Goal: Transaction & Acquisition: Purchase product/service

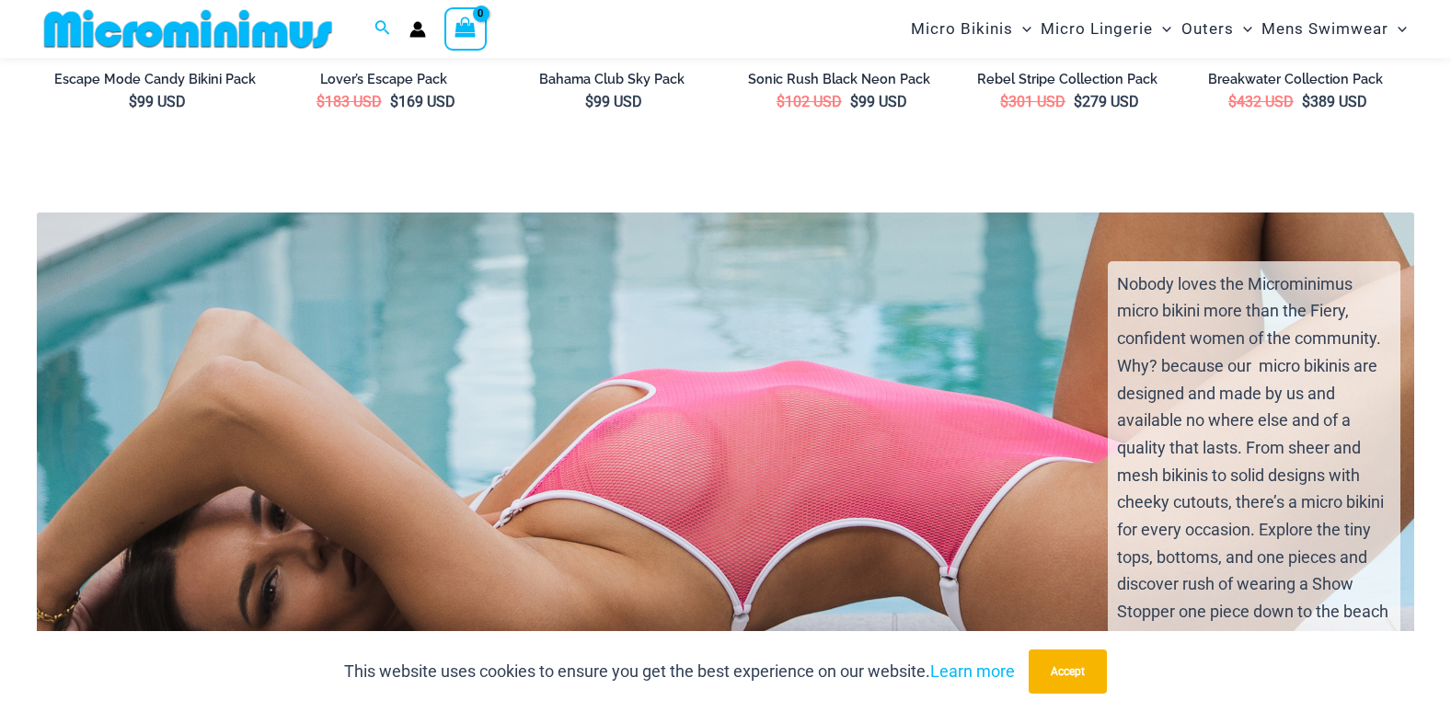
scroll to position [3758, 0]
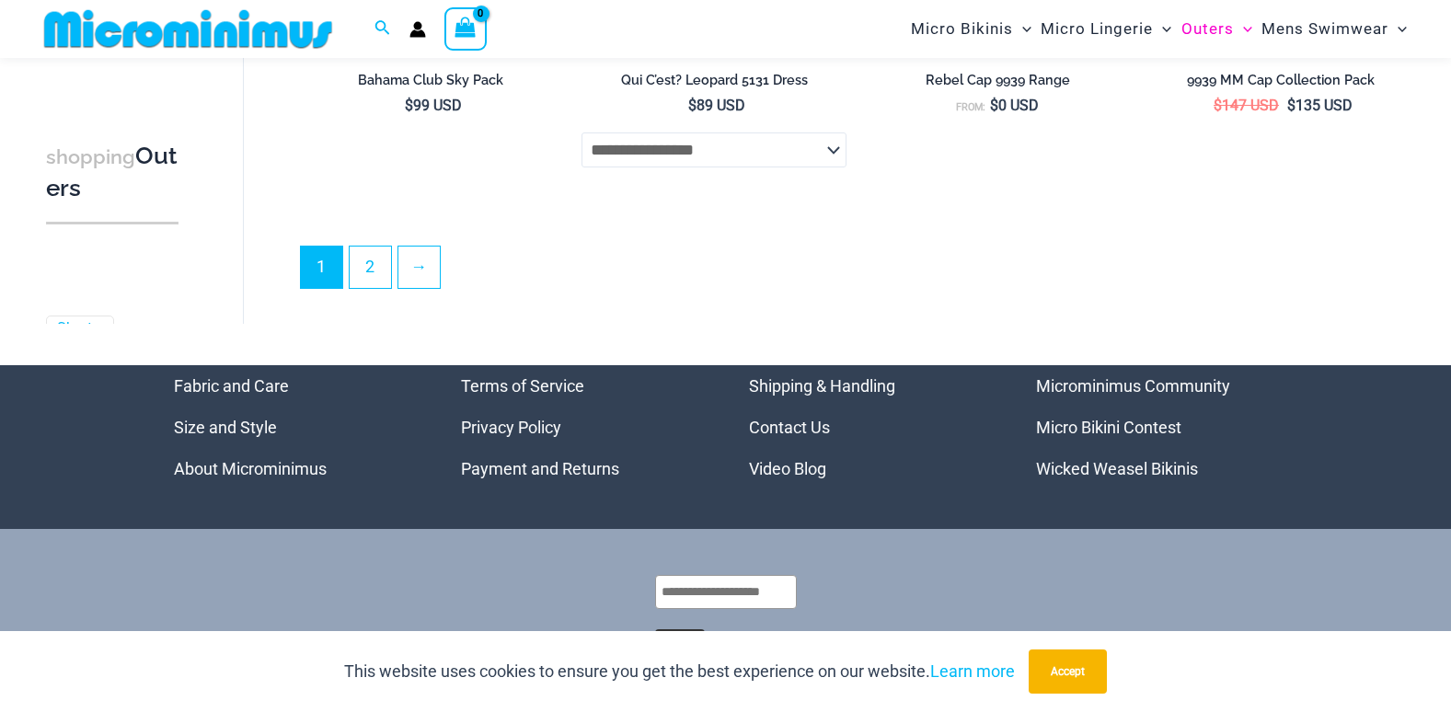
scroll to position [4751, 0]
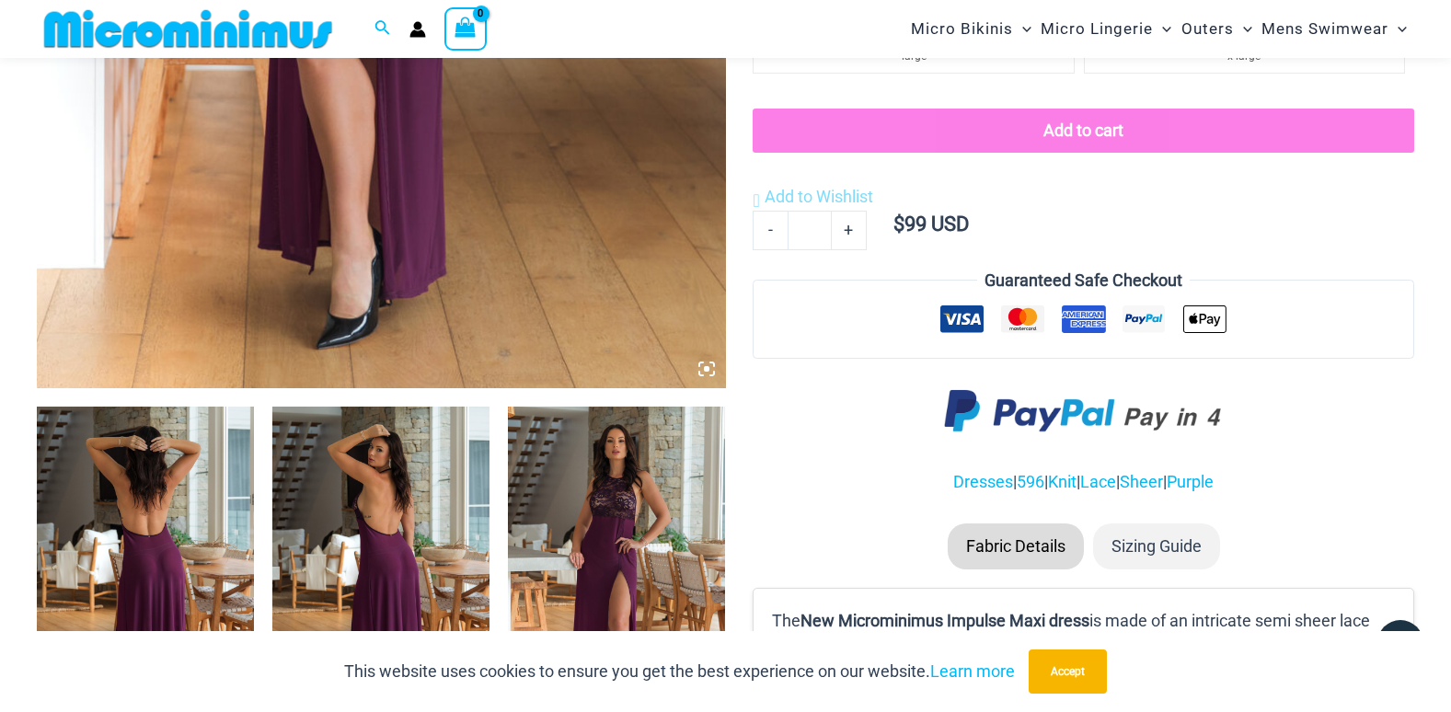
scroll to position [904, 0]
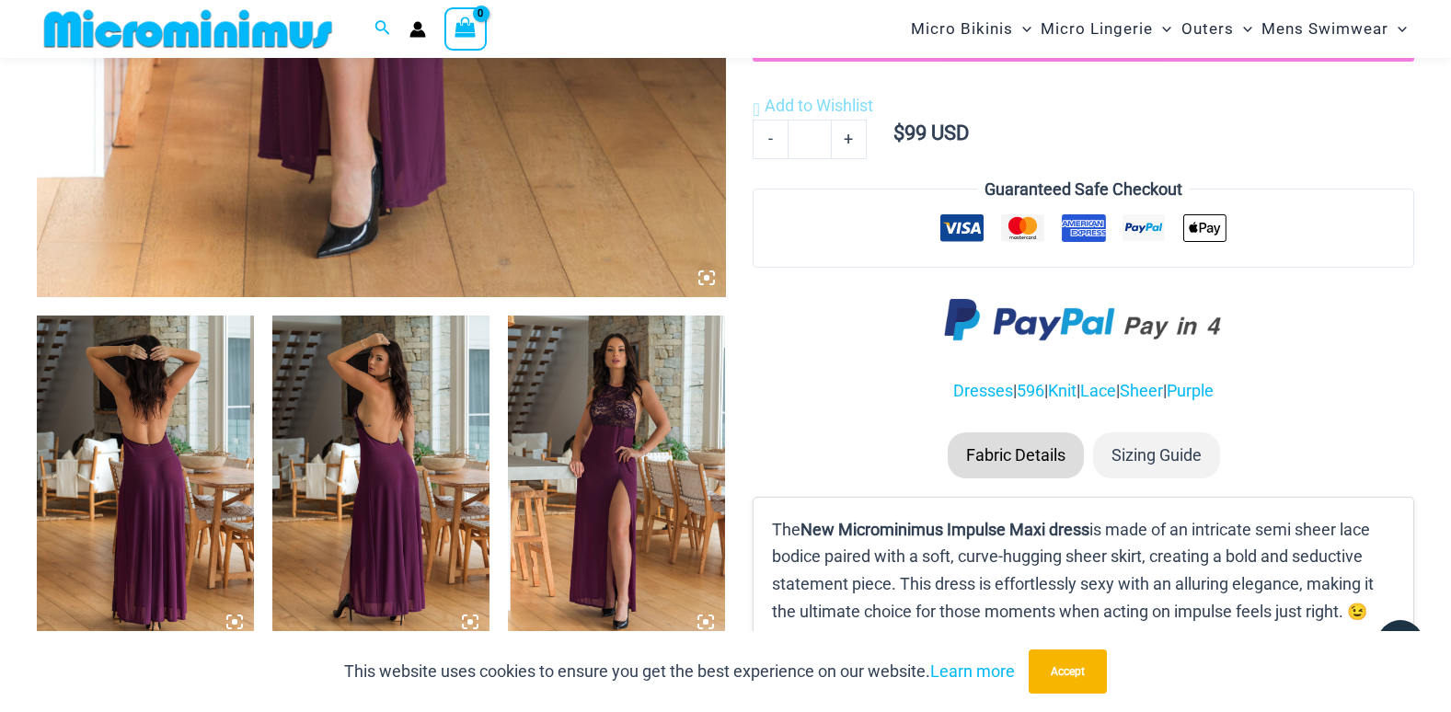
click at [158, 480] on img at bounding box center [145, 479] width 217 height 326
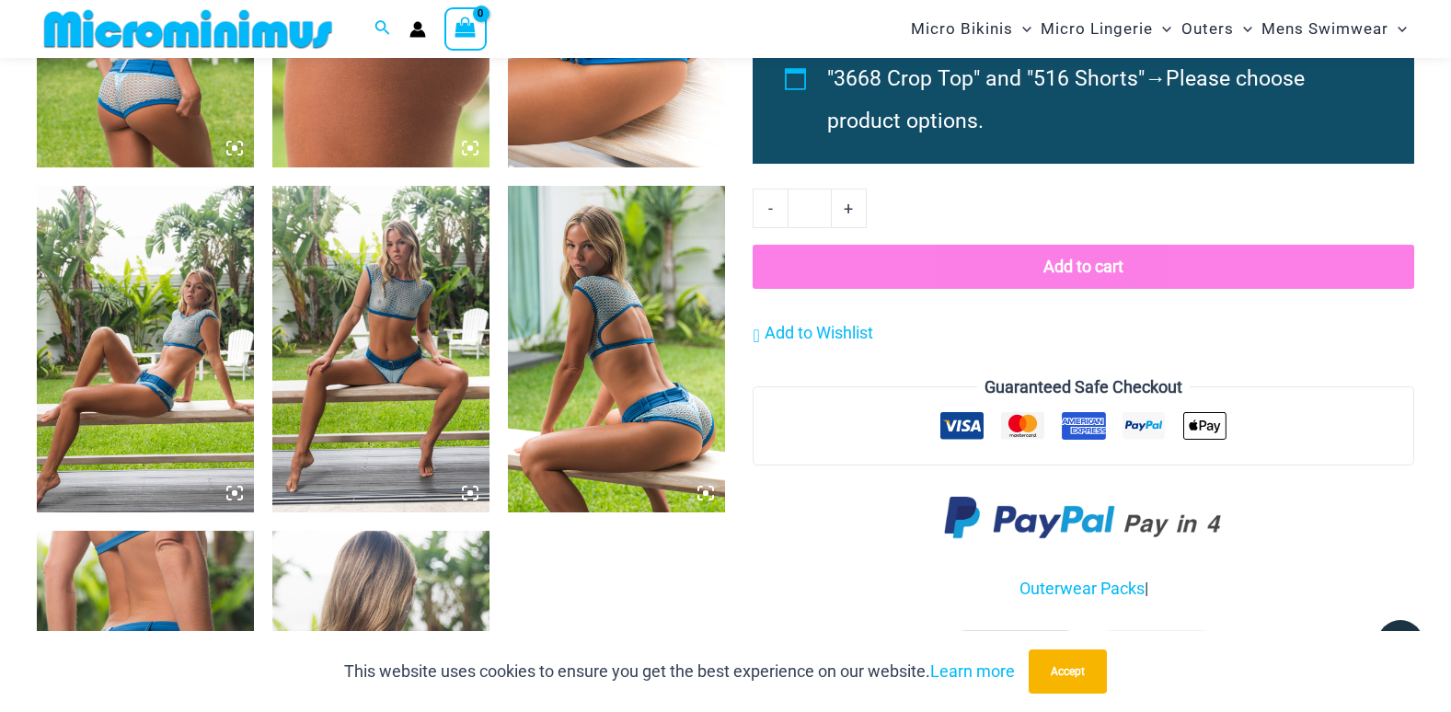
scroll to position [1548, 0]
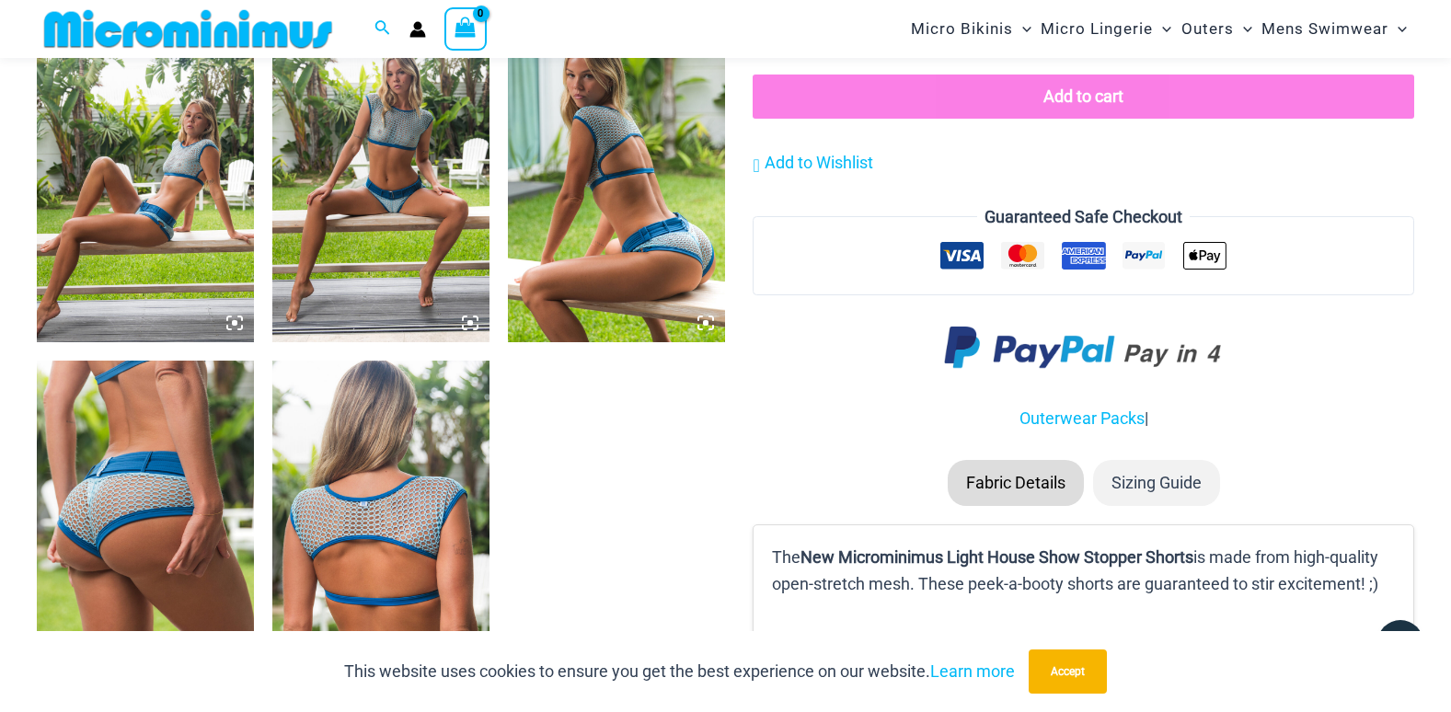
click at [204, 509] on img at bounding box center [145, 524] width 217 height 326
